Goal: Information Seeking & Learning: Learn about a topic

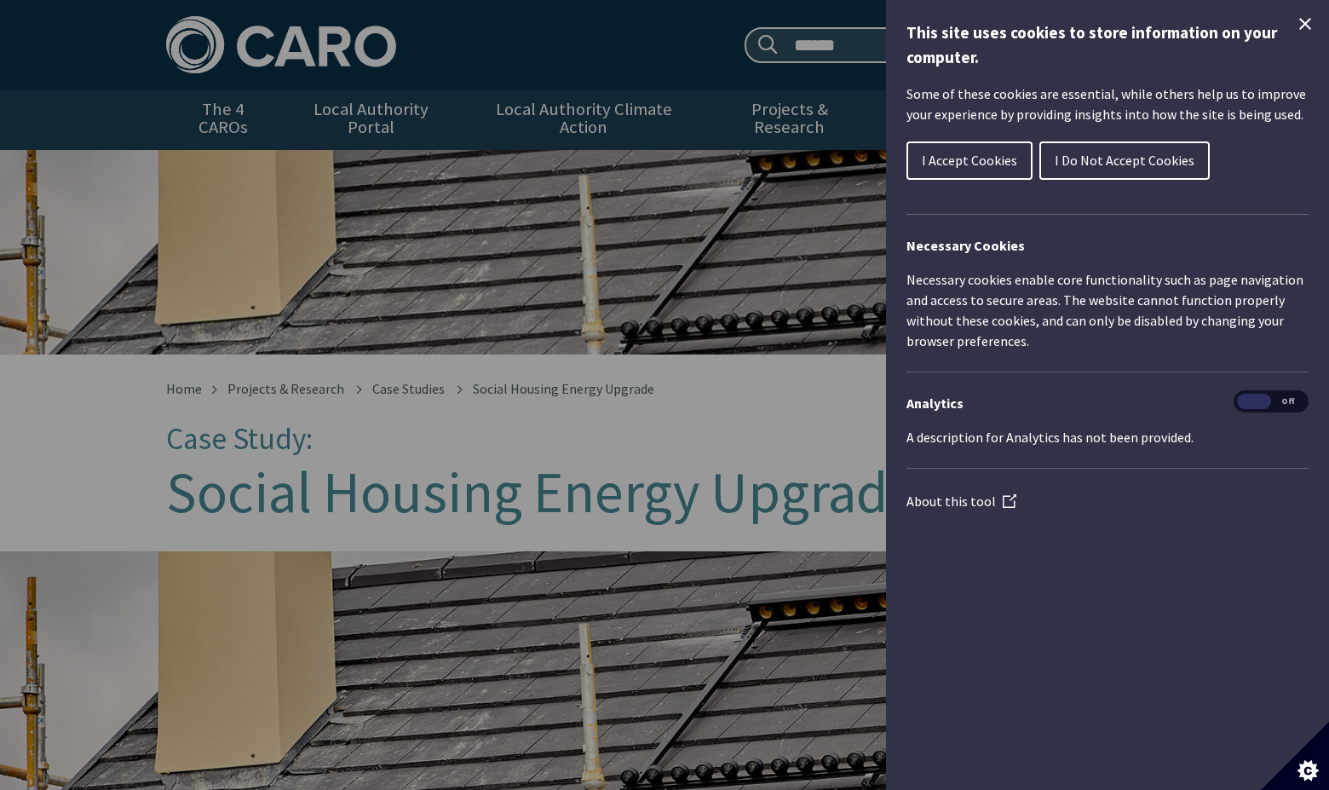
click at [1300, 18] on icon "Close Cookie Control" at bounding box center [1306, 24] width 12 height 12
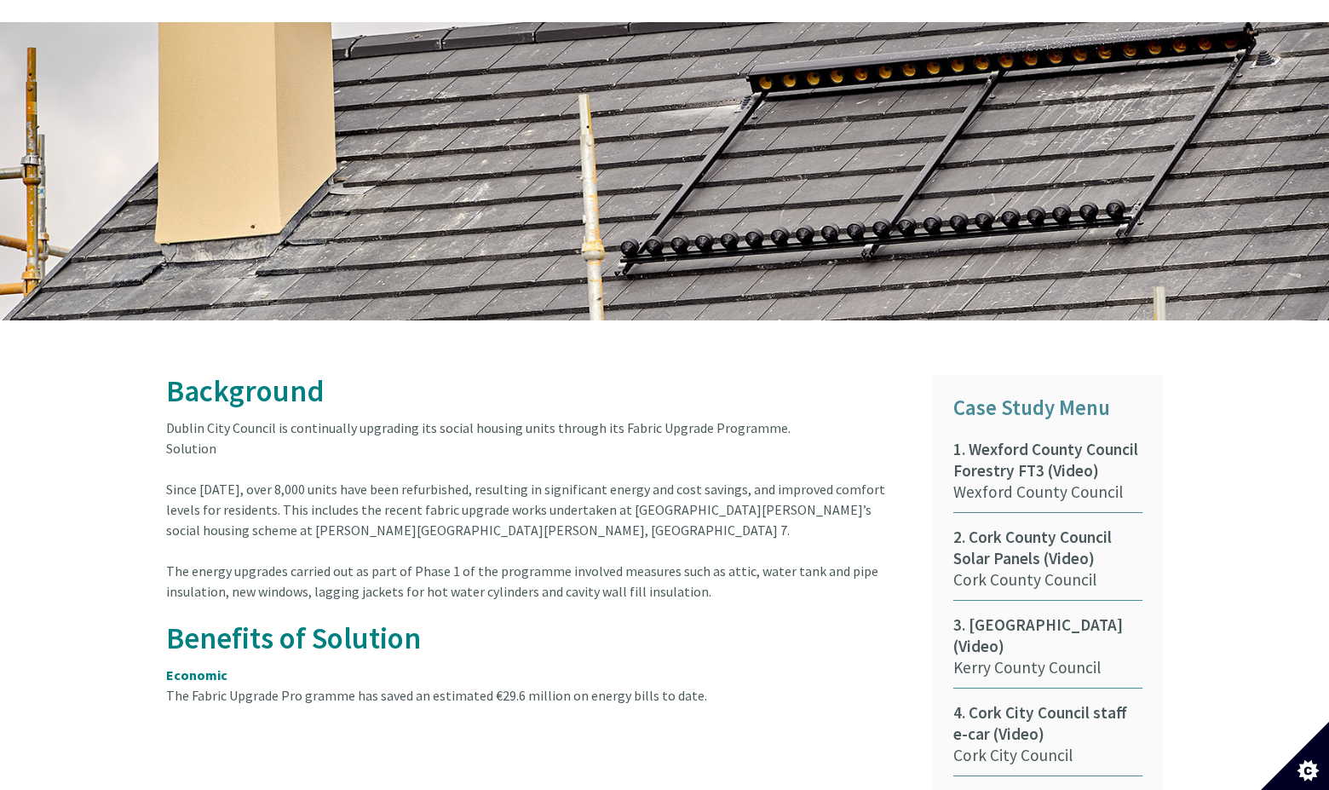
scroll to position [674, 0]
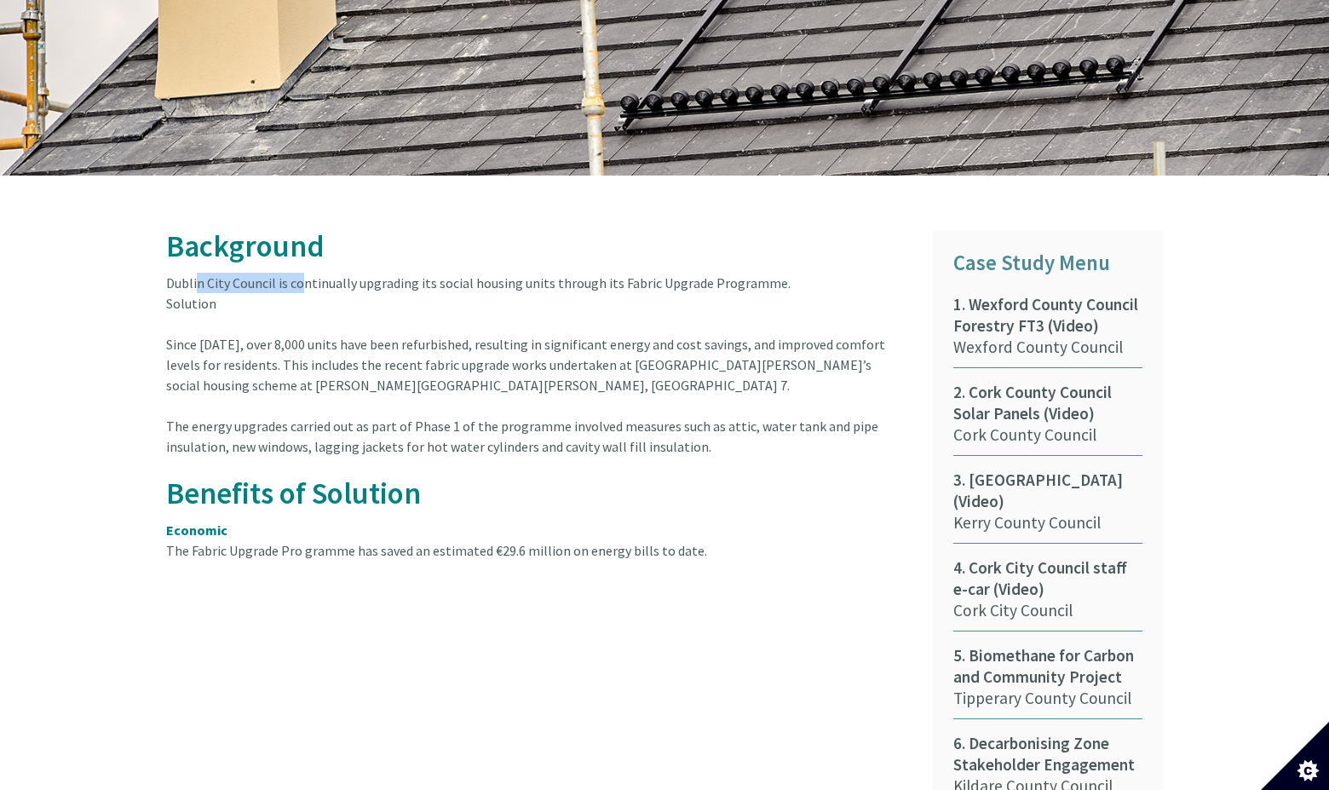
drag, startPoint x: 198, startPoint y: 274, endPoint x: 305, endPoint y: 269, distance: 107.5
click at [305, 273] on div "Dublin City Council is continually upgrading its social housing units through i…" at bounding box center [530, 344] width 728 height 143
click at [305, 274] on font "Dublin City Council is continually upgrading its social housing units through i…" at bounding box center [525, 333] width 719 height 119
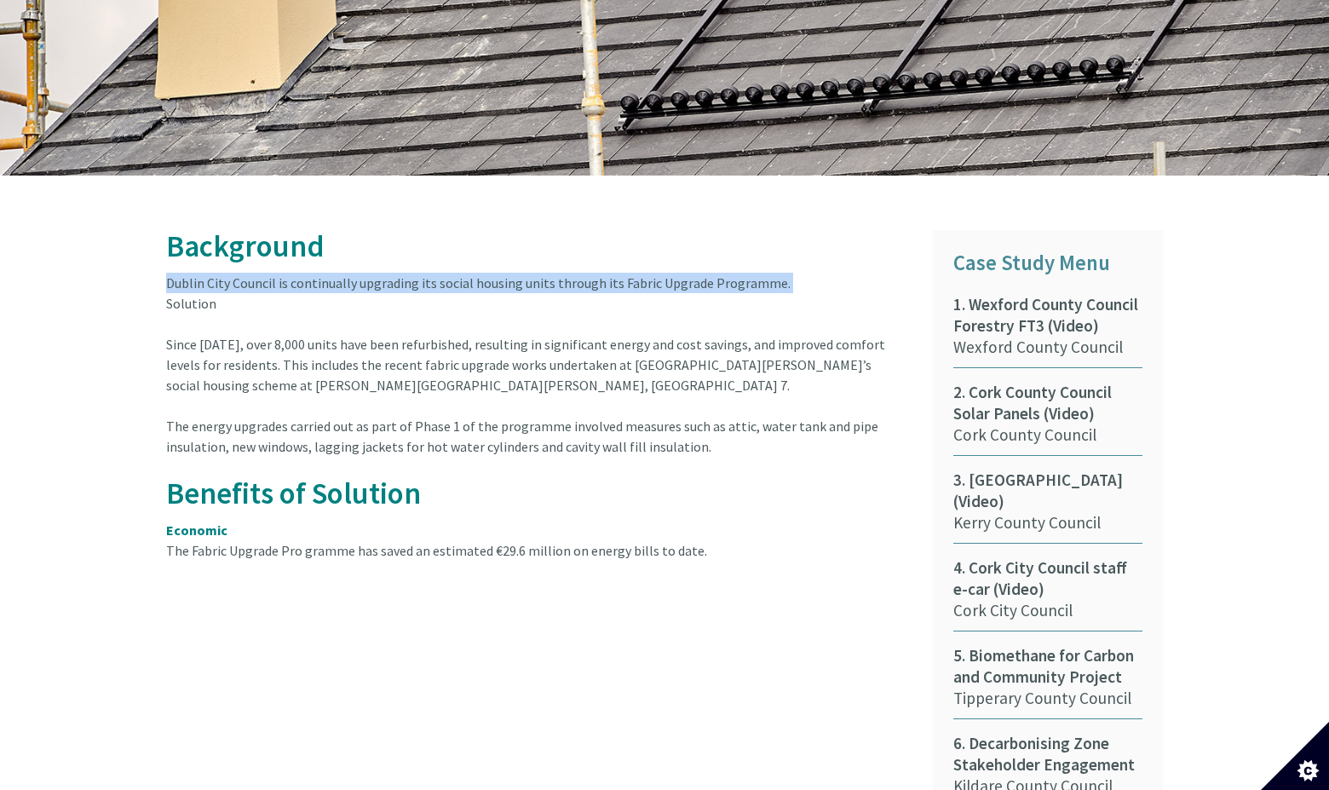
click at [305, 274] on font "Dublin City Council is continually upgrading its social housing units through i…" at bounding box center [525, 333] width 719 height 119
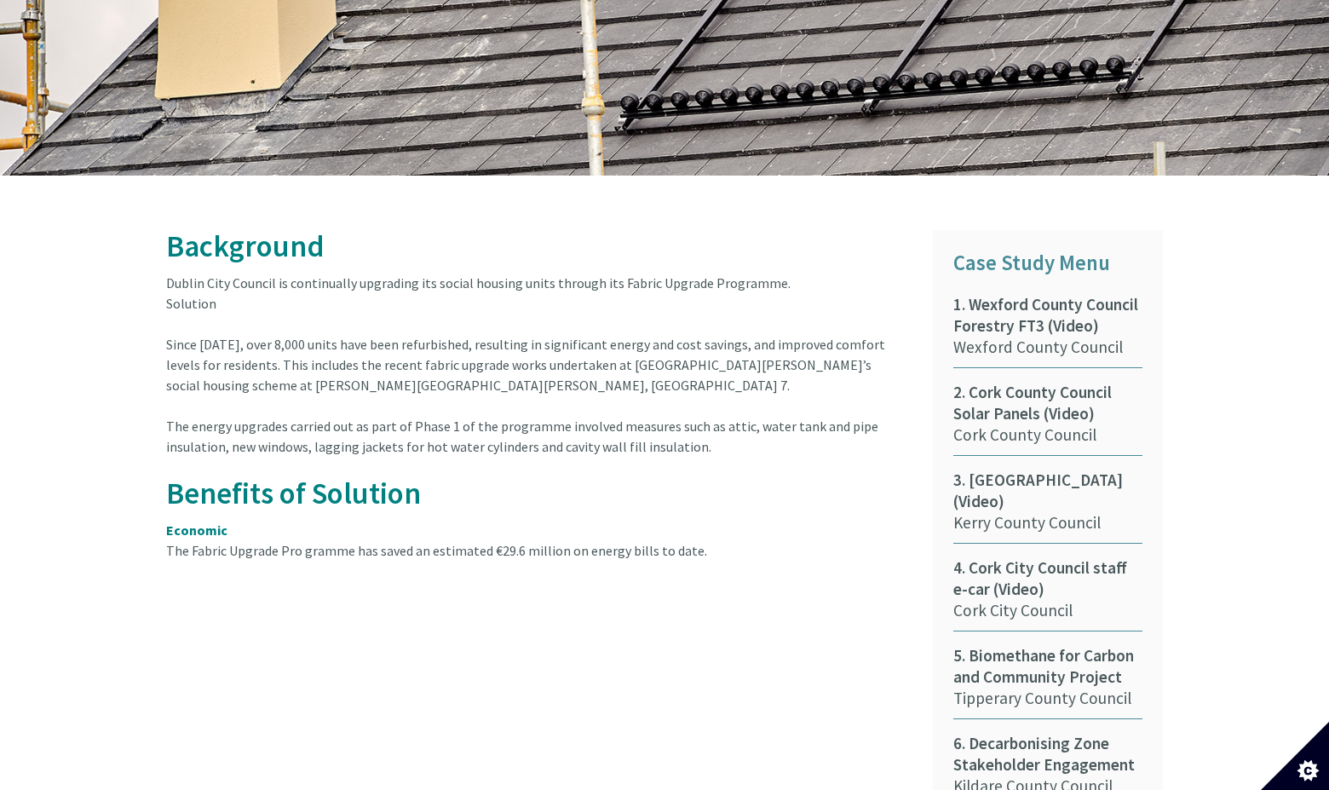
click at [277, 337] on div "Dublin City Council is continually upgrading its social housing units through i…" at bounding box center [530, 344] width 728 height 143
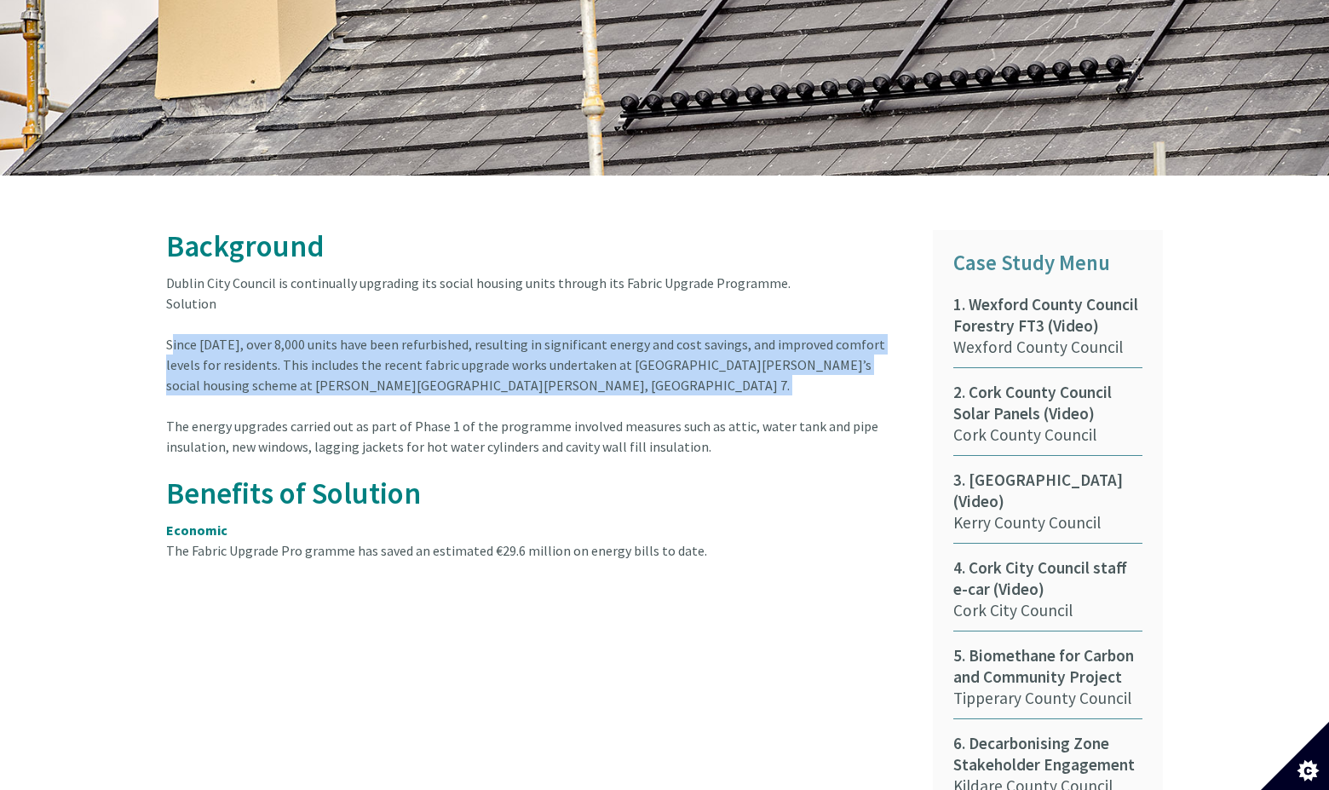
click at [277, 337] on div "Dublin City Council is continually upgrading its social housing units through i…" at bounding box center [530, 344] width 728 height 143
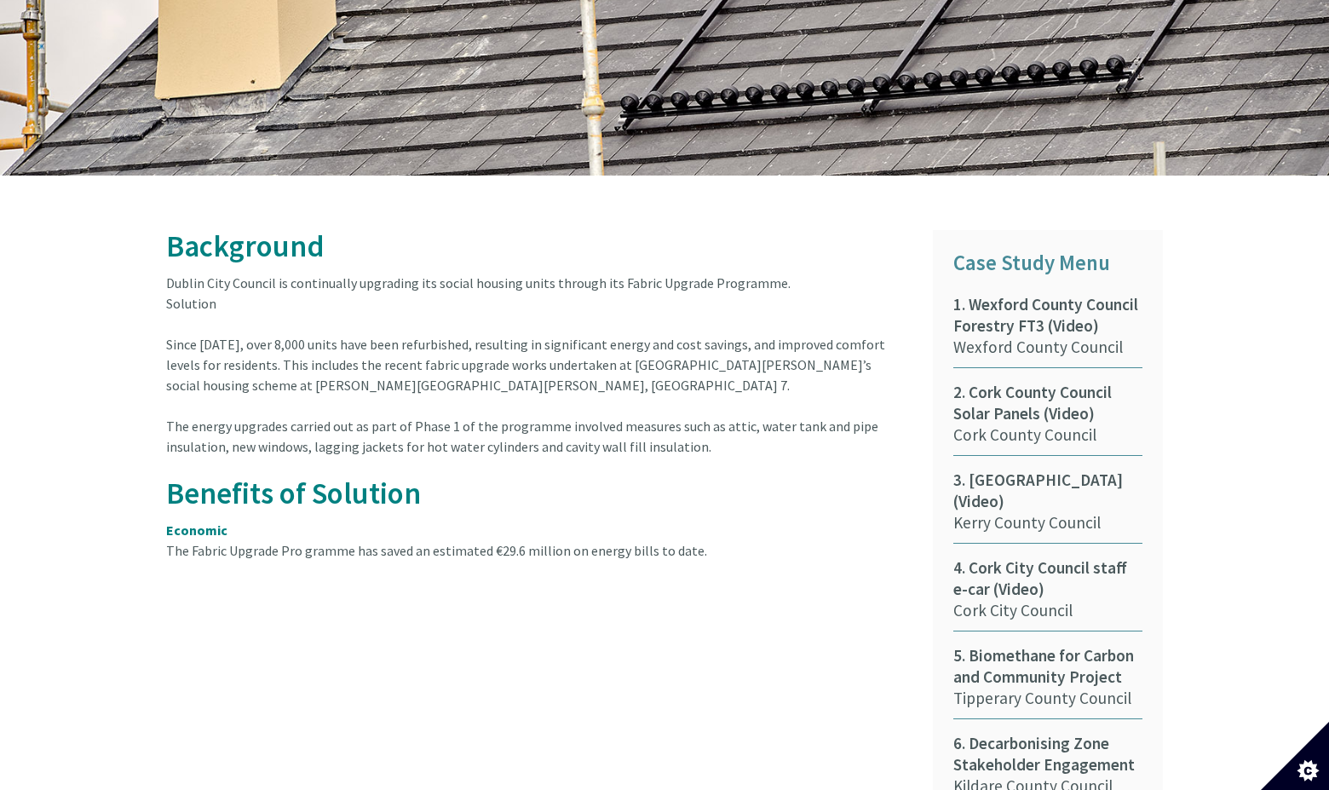
click at [621, 274] on font "Dublin City Council is continually upgrading its social housing units through i…" at bounding box center [525, 333] width 719 height 119
drag, startPoint x: 614, startPoint y: 264, endPoint x: 770, endPoint y: 269, distance: 156.0
click at [770, 274] on font "Dublin City Council is continually upgrading its social housing units through i…" at bounding box center [525, 333] width 719 height 119
